Goal: Task Accomplishment & Management: Manage account settings

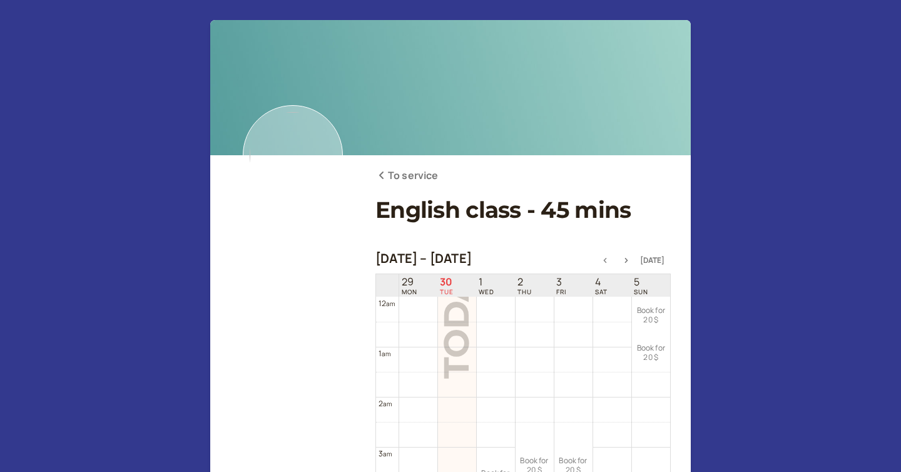
click at [403, 208] on h1 "English class - 45 mins" at bounding box center [523, 210] width 295 height 27
click at [382, 177] on icon at bounding box center [381, 175] width 4 height 8
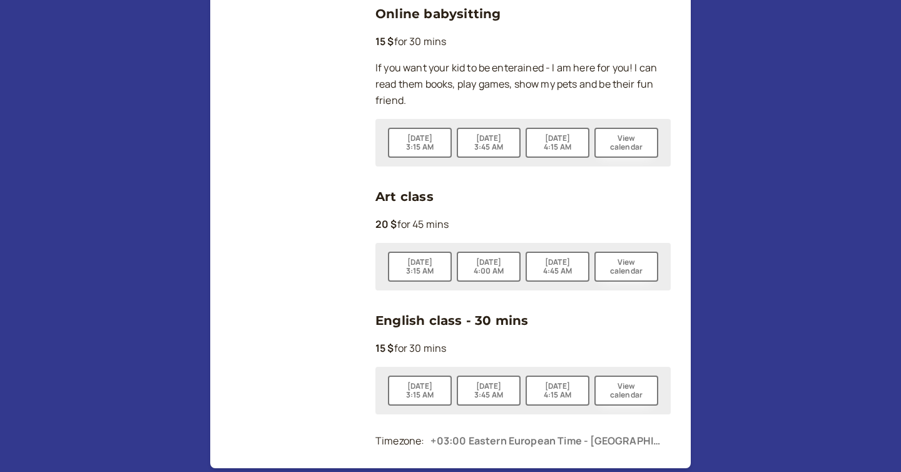
scroll to position [1179, 0]
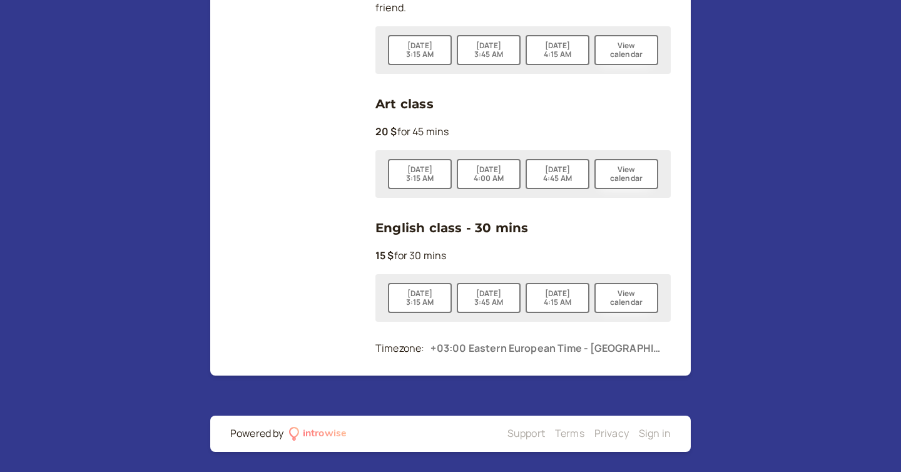
click at [322, 430] on div "introwise" at bounding box center [325, 434] width 44 height 16
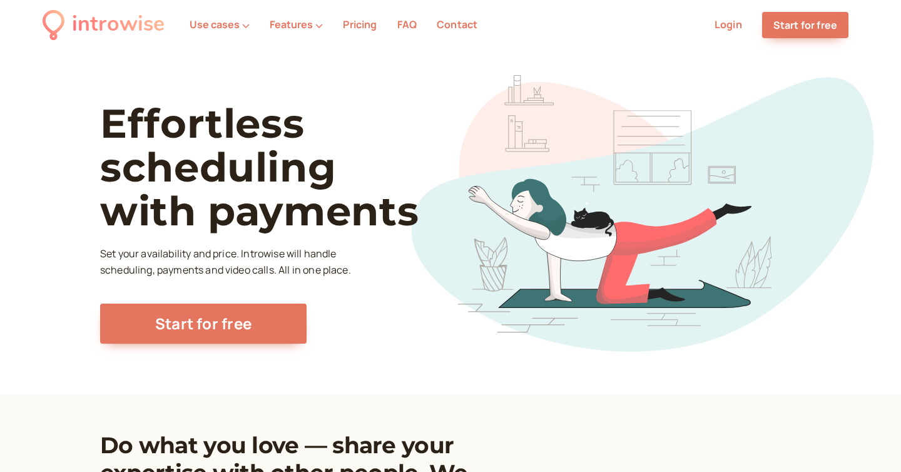
click at [726, 23] on link "Login" at bounding box center [729, 25] width 28 height 14
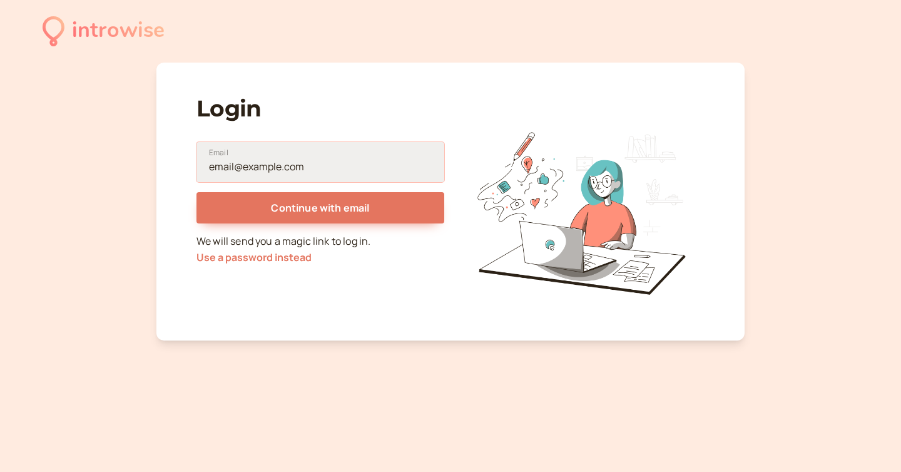
click at [355, 163] on input "Email" at bounding box center [321, 162] width 248 height 40
type input "[EMAIL_ADDRESS][DOMAIN_NAME]"
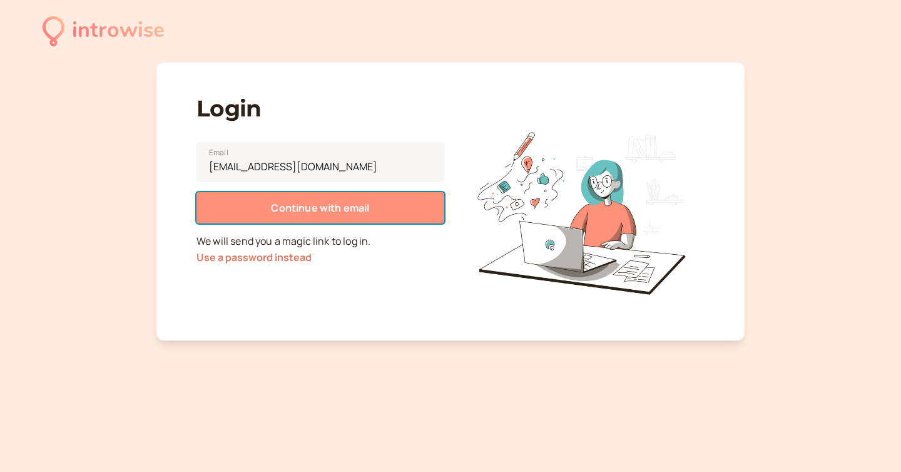
click at [341, 209] on span "Continue with email" at bounding box center [320, 208] width 98 height 14
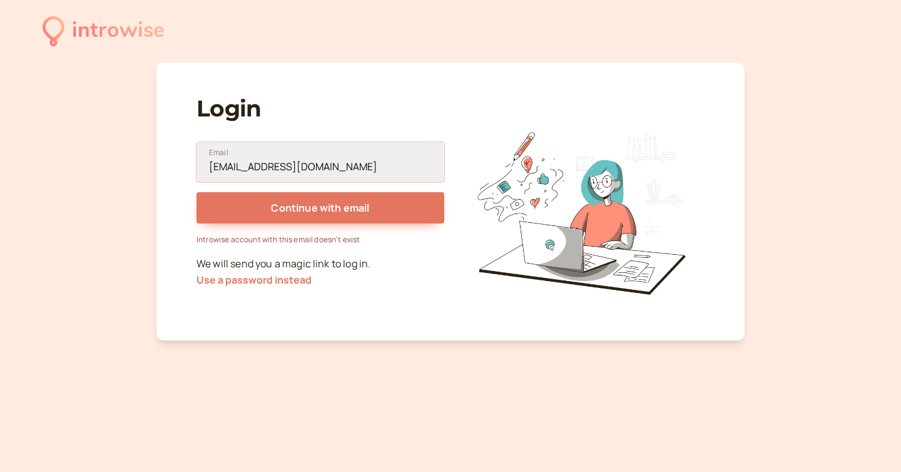
click at [307, 168] on input "[EMAIL_ADDRESS][DOMAIN_NAME]" at bounding box center [321, 162] width 248 height 40
click at [330, 167] on input "[EMAIL_ADDRESS][DOMAIN_NAME]" at bounding box center [321, 162] width 248 height 40
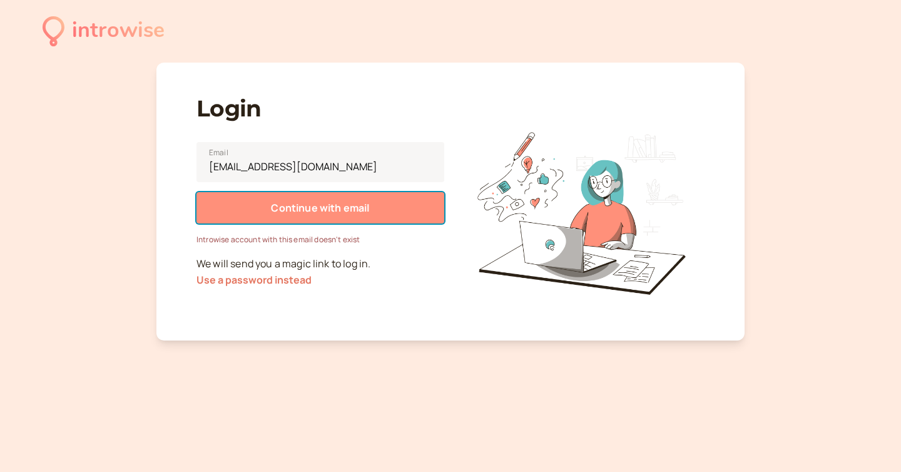
click at [227, 201] on button "Continue with email" at bounding box center [321, 207] width 248 height 31
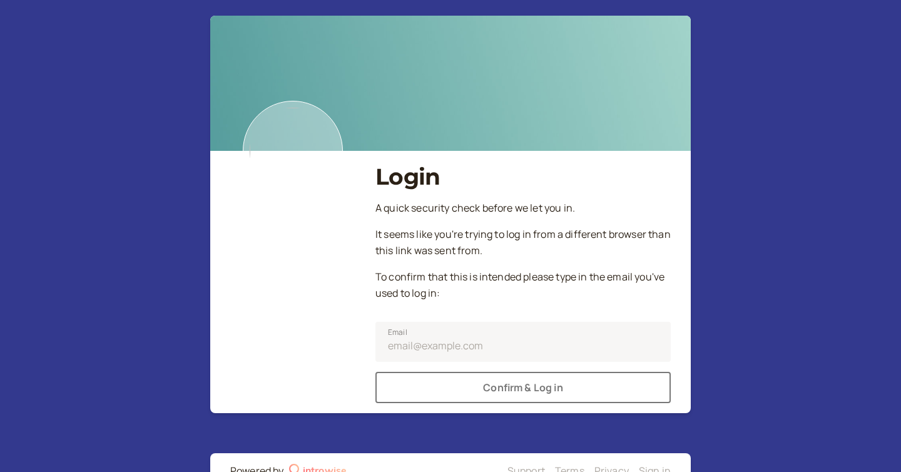
scroll to position [41, 0]
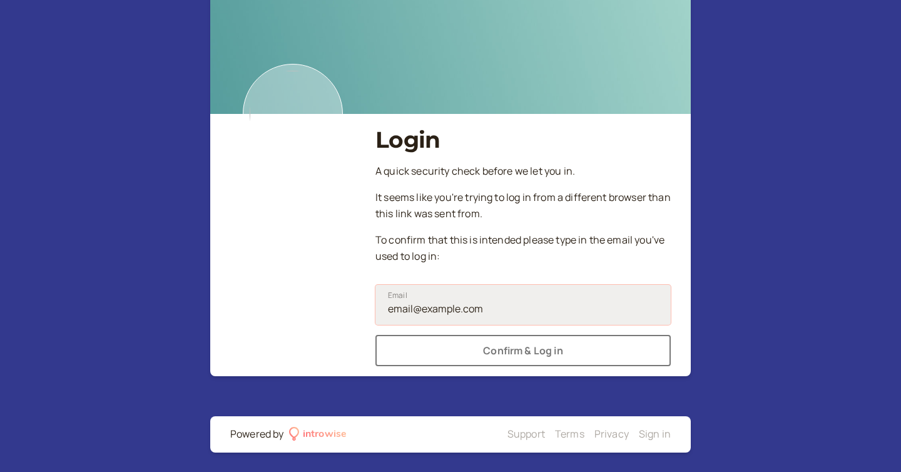
click at [465, 312] on input "Email" at bounding box center [523, 305] width 295 height 40
type input "[EMAIL_ADDRESS][DOMAIN_NAME]"
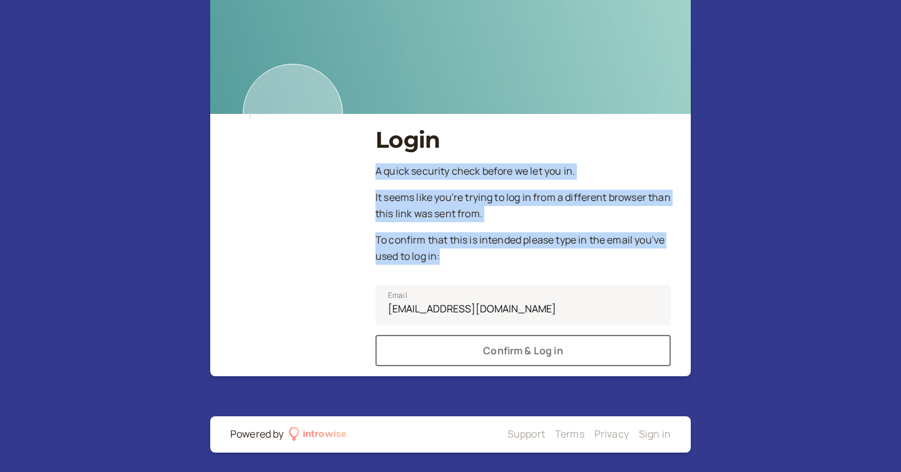
drag, startPoint x: 488, startPoint y: 264, endPoint x: 370, endPoint y: 170, distance: 150.5
click at [371, 171] on div "Login A quick security check before we let you in. It seems like you're trying …" at bounding box center [450, 177] width 441 height 377
click at [523, 264] on div "A quick security check before we let you in. It seems like you're trying to log…" at bounding box center [523, 264] width 295 height 203
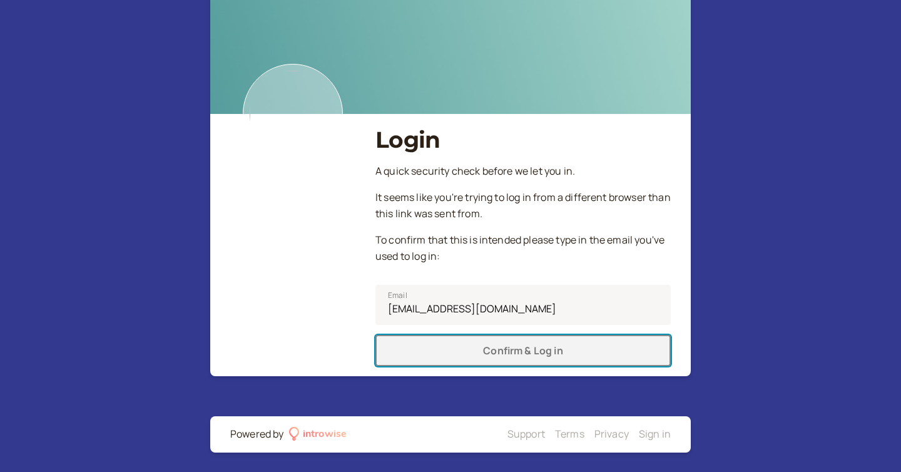
click at [510, 351] on button "Confirm & Log in" at bounding box center [523, 350] width 295 height 31
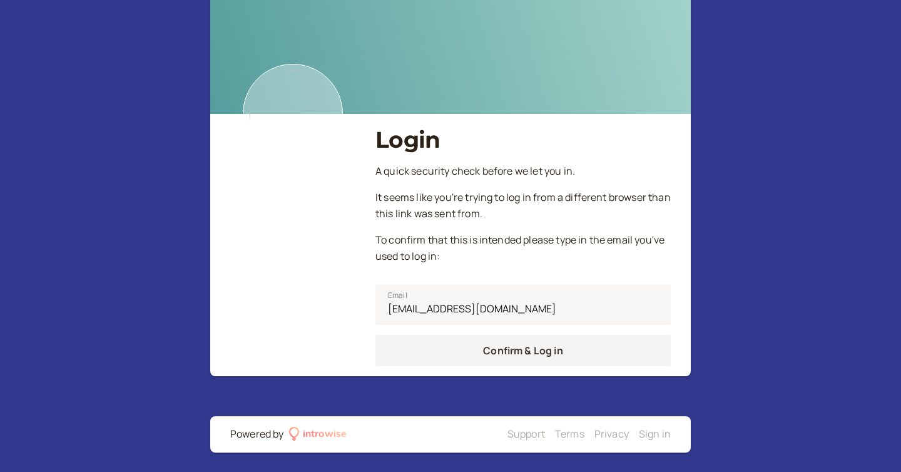
scroll to position [0, 0]
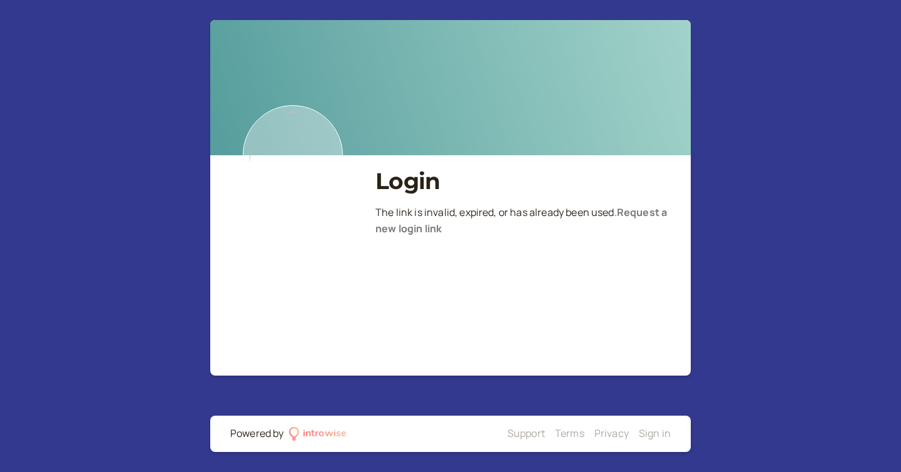
click at [426, 237] on div "Login The link is invalid, expired, or has already been used . Request a new lo…" at bounding box center [523, 201] width 295 height 92
drag, startPoint x: 439, startPoint y: 217, endPoint x: 583, endPoint y: 215, distance: 144.6
click at [583, 215] on p "The link is invalid, expired, or has already been used . Request a new login li…" at bounding box center [523, 221] width 295 height 33
click at [424, 231] on link "Request a new login link" at bounding box center [522, 220] width 292 height 30
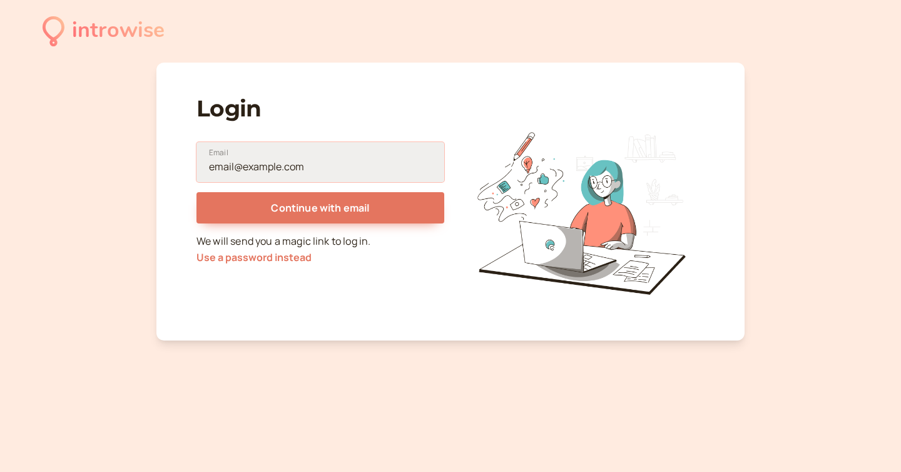
click at [315, 169] on input "Email" at bounding box center [321, 162] width 248 height 40
type input "[EMAIL_ADDRESS][DOMAIN_NAME]"
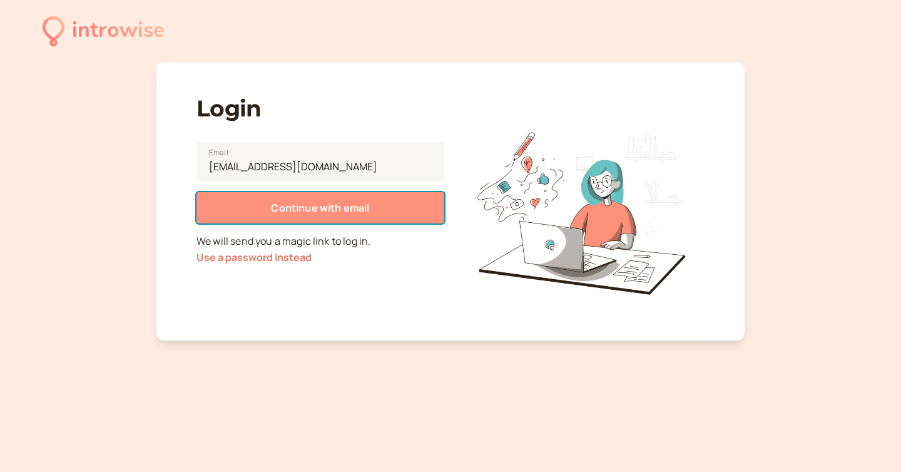
click at [314, 210] on span "Continue with email" at bounding box center [320, 208] width 98 height 14
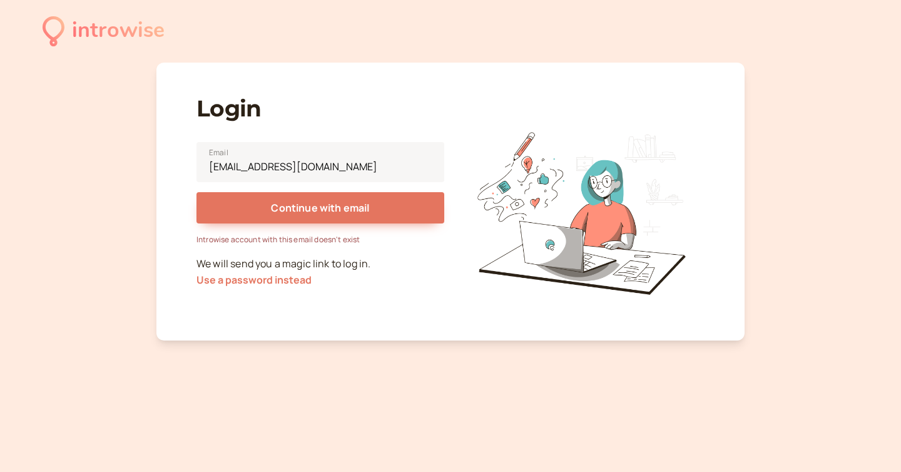
click at [300, 258] on p "We will send you a magic link to log in. Use a password instead" at bounding box center [321, 272] width 248 height 33
click at [343, 258] on p "We will send you a magic link to log in. Use a password instead" at bounding box center [321, 272] width 248 height 33
click at [280, 282] on button "Use a password instead" at bounding box center [254, 279] width 115 height 11
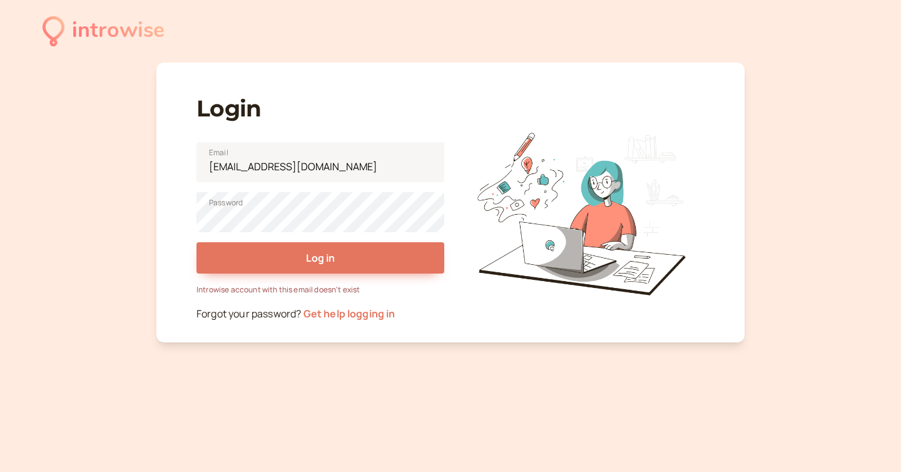
click at [305, 289] on div "Introwise account with this email doesn't exist" at bounding box center [321, 290] width 248 height 12
click at [366, 319] on link "Get help logging in" at bounding box center [350, 314] width 92 height 14
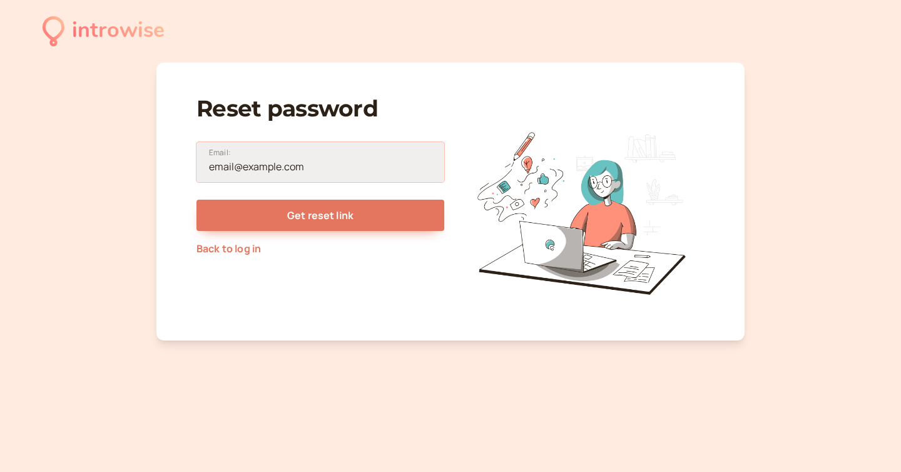
click at [306, 168] on input "Email:" at bounding box center [321, 162] width 248 height 40
type input "[EMAIL_ADDRESS][DOMAIN_NAME]"
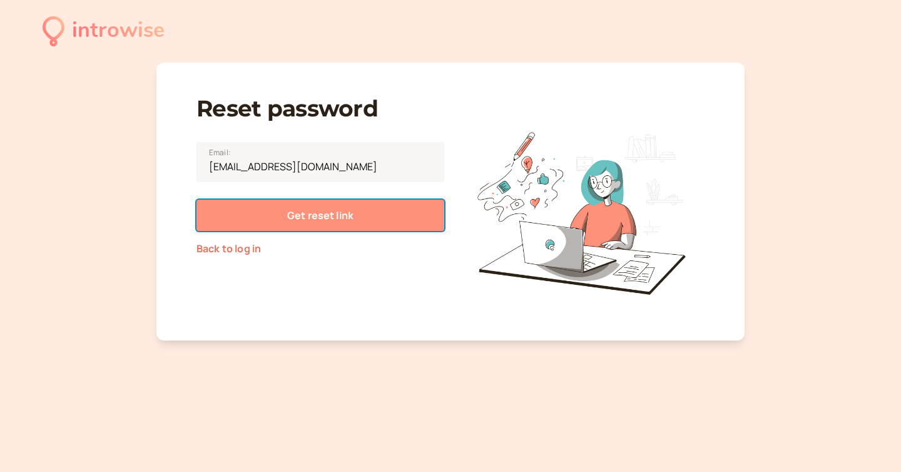
click at [322, 213] on span "Get reset link" at bounding box center [320, 215] width 66 height 14
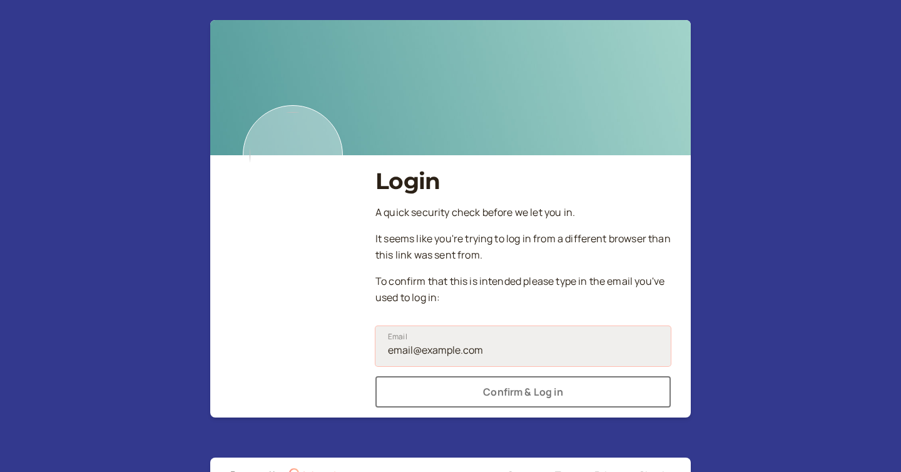
click at [538, 334] on input "Email" at bounding box center [523, 346] width 295 height 40
type input "[EMAIL_ADDRESS][DOMAIN_NAME]"
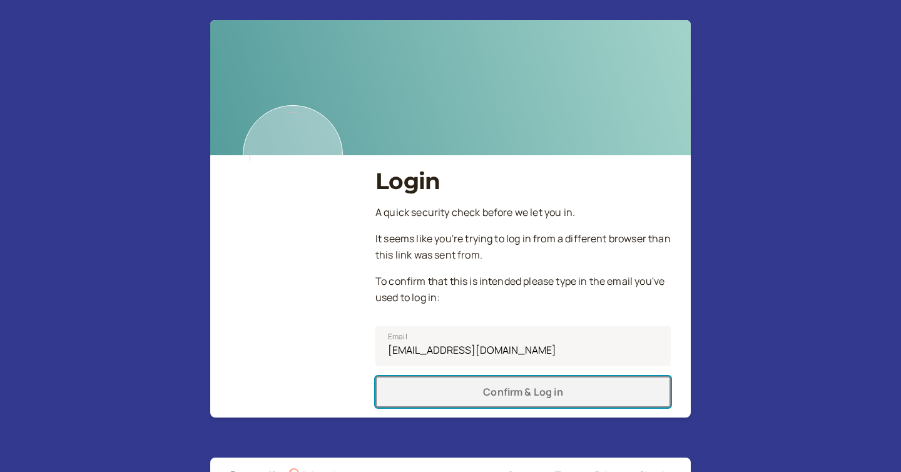
click at [523, 389] on button "Confirm & Log in" at bounding box center [523, 391] width 295 height 31
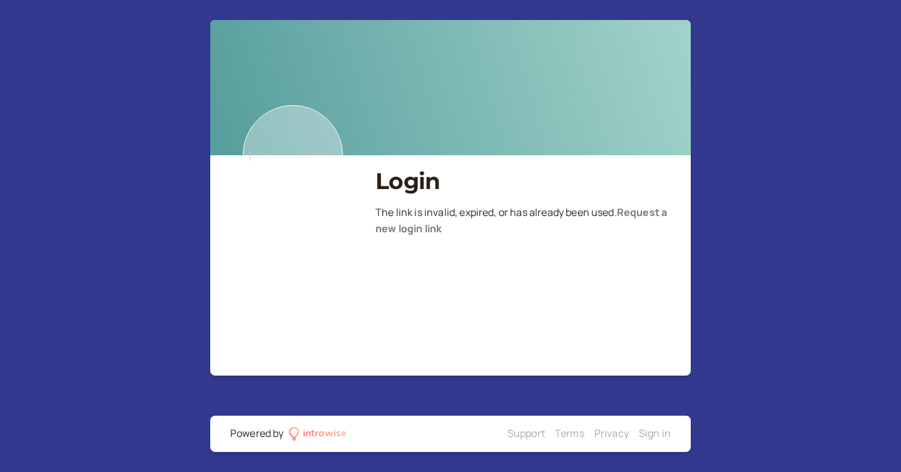
click at [499, 211] on p "The link is invalid, expired, or has already been used . Request a new login li…" at bounding box center [523, 221] width 295 height 33
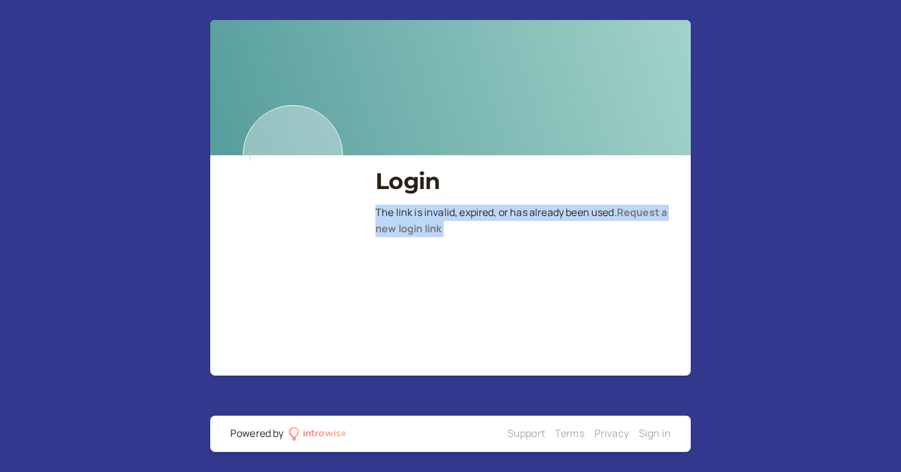
click at [499, 211] on p "The link is invalid, expired, or has already been used . Request a new login li…" at bounding box center [523, 221] width 295 height 33
click at [532, 217] on p "The link is invalid, expired, or has already been used . Request a new login li…" at bounding box center [523, 221] width 295 height 33
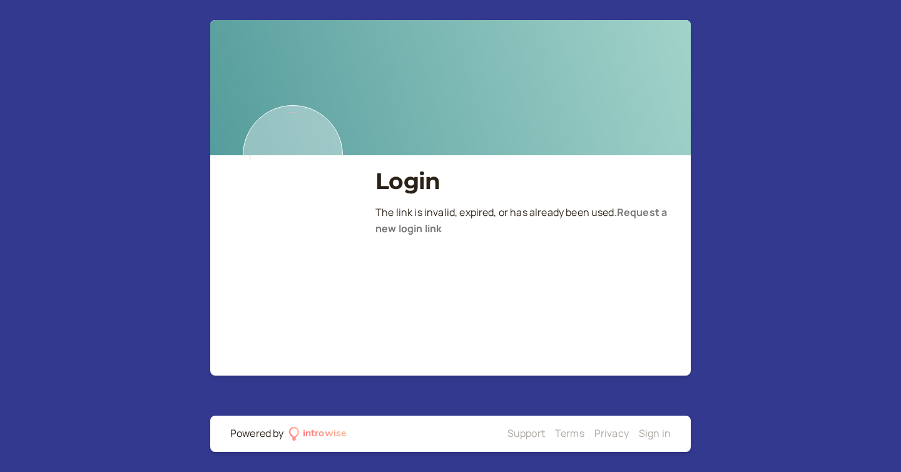
click at [418, 232] on link "Request a new login link" at bounding box center [522, 220] width 292 height 30
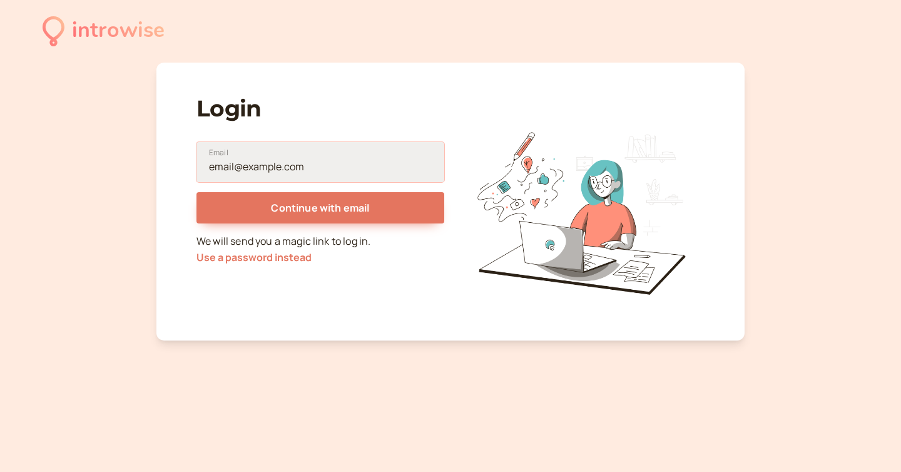
click at [307, 158] on input "Email" at bounding box center [321, 162] width 248 height 40
type input "[EMAIL_ADDRESS][DOMAIN_NAME]"
click at [262, 171] on input "[EMAIL_ADDRESS][DOMAIN_NAME]" at bounding box center [321, 162] width 248 height 40
click at [280, 165] on input "[EMAIL_ADDRESS][DOMAIN_NAME]" at bounding box center [321, 162] width 248 height 40
click at [309, 165] on input "[EMAIL_ADDRESS][DOMAIN_NAME]" at bounding box center [321, 162] width 248 height 40
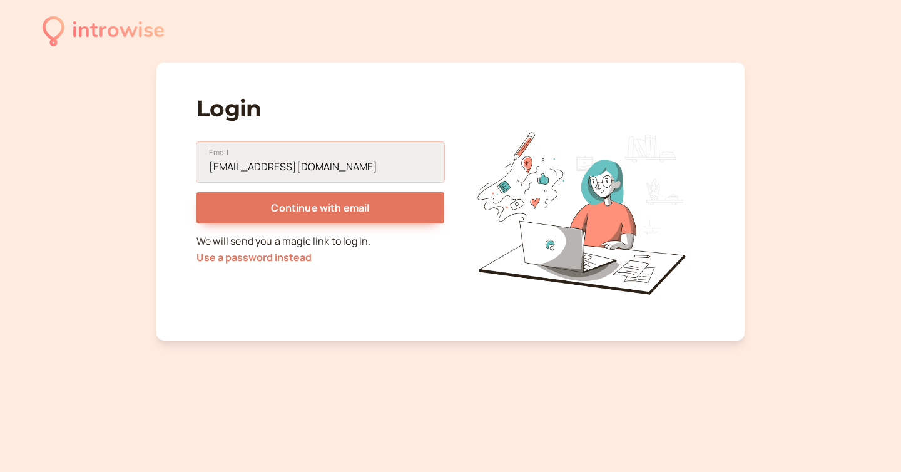
click at [332, 165] on input "[EMAIL_ADDRESS][DOMAIN_NAME]" at bounding box center [321, 162] width 248 height 40
click at [210, 172] on input "[EMAIL_ADDRESS][DOMAIN_NAME]" at bounding box center [321, 162] width 248 height 40
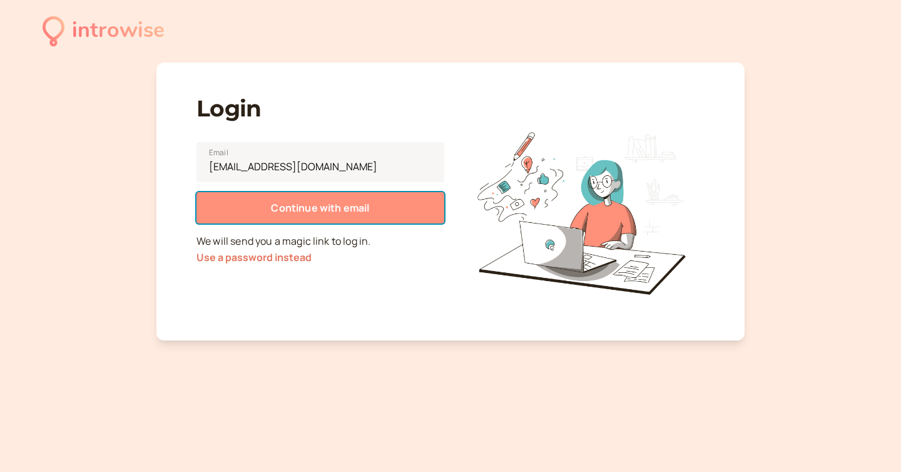
click at [236, 208] on button "Continue with email" at bounding box center [321, 207] width 248 height 31
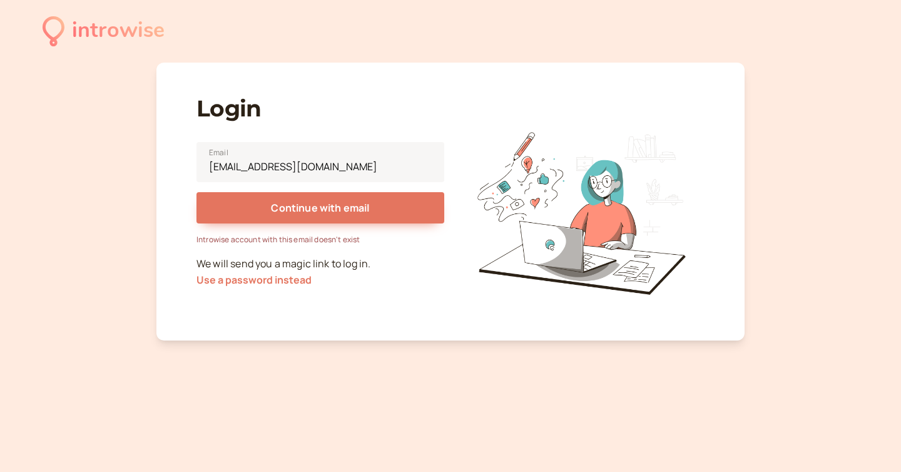
click at [330, 240] on div "Introwise account with this email doesn't exist" at bounding box center [321, 239] width 248 height 12
click at [391, 243] on div "Introwise account with this email doesn't exist" at bounding box center [321, 239] width 248 height 12
click at [299, 165] on input "[EMAIL_ADDRESS][DOMAIN_NAME]" at bounding box center [321, 162] width 248 height 40
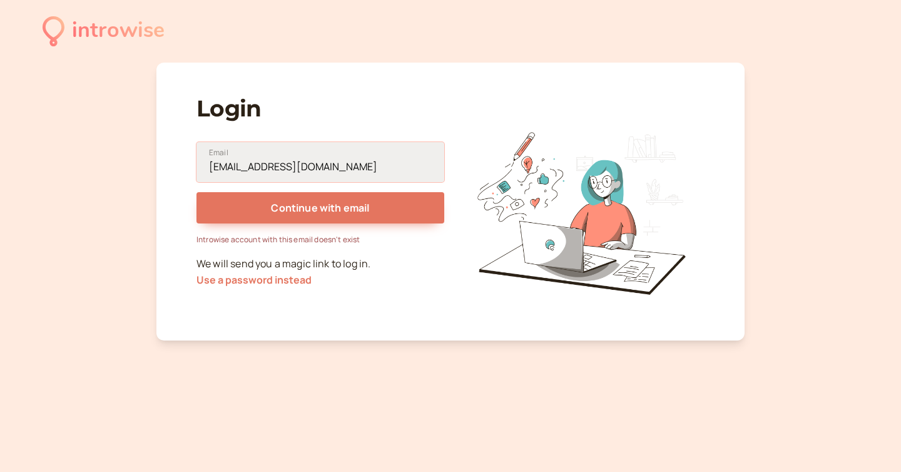
click at [299, 165] on input "[EMAIL_ADDRESS][DOMAIN_NAME]" at bounding box center [321, 162] width 248 height 40
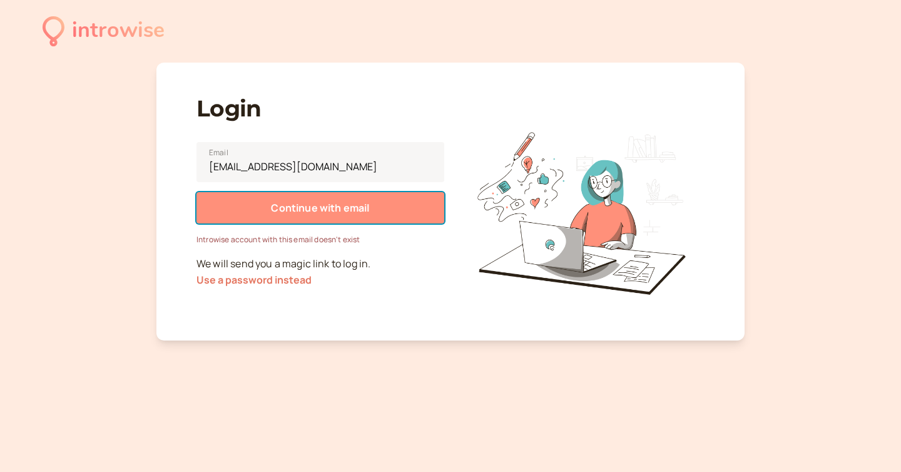
click at [350, 212] on span "Continue with email" at bounding box center [320, 208] width 98 height 14
click at [320, 198] on button "Continue with email" at bounding box center [321, 207] width 248 height 31
